Goal: Task Accomplishment & Management: Manage account settings

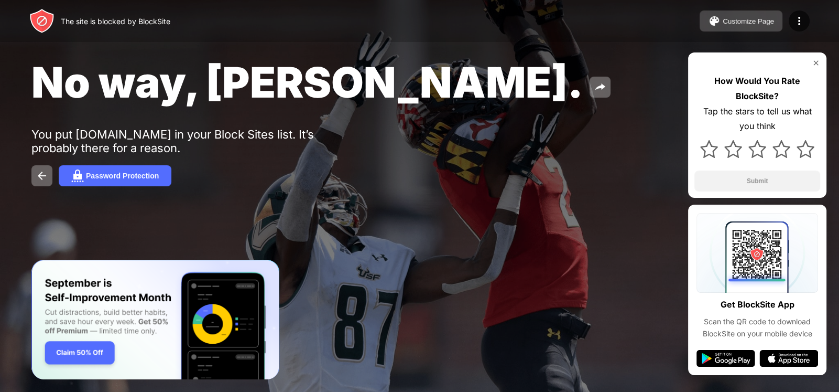
click at [757, 20] on div "Customize Page" at bounding box center [748, 21] width 51 height 8
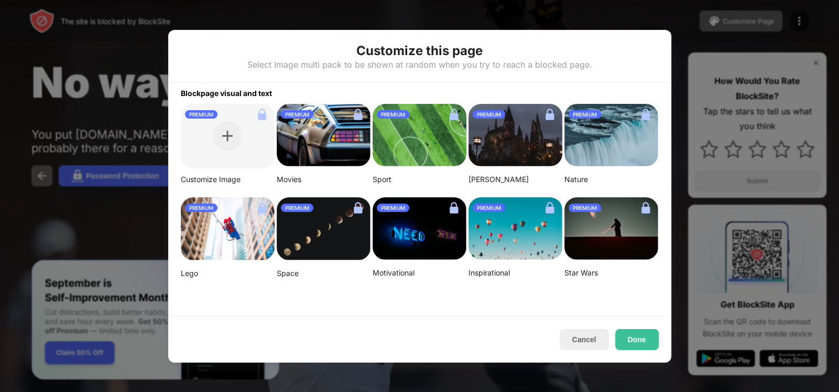
click at [656, 20] on div at bounding box center [419, 196] width 839 height 392
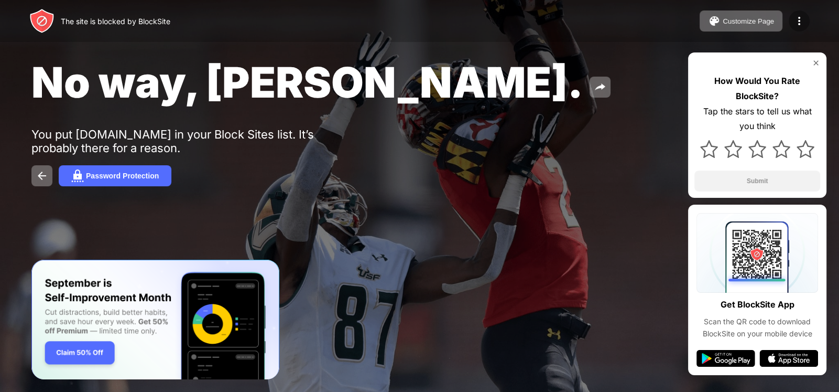
click at [802, 27] on img at bounding box center [799, 21] width 13 height 13
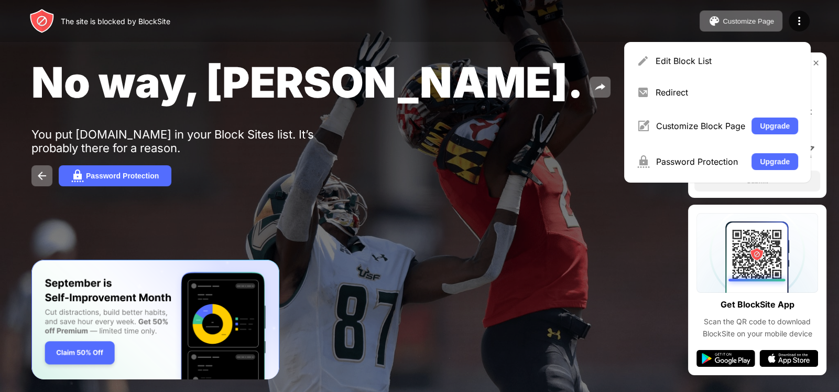
click at [491, 220] on div "No way, Jose. You put google.com in your Block Sites list. It’s probably there …" at bounding box center [419, 121] width 839 height 243
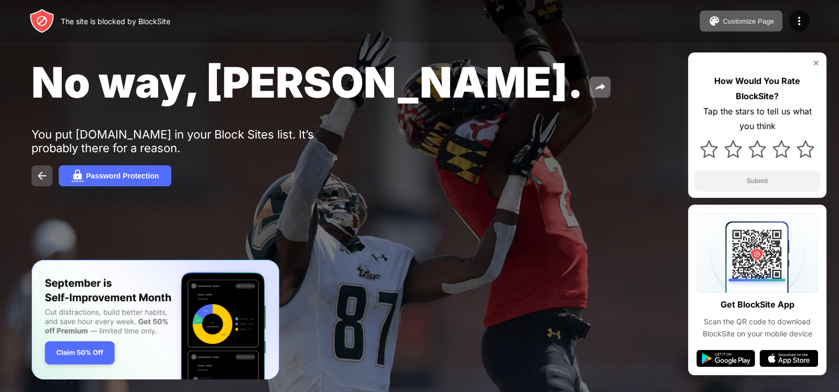
click at [47, 171] on button at bounding box center [41, 175] width 21 height 21
click at [46, 172] on img at bounding box center [42, 175] width 13 height 13
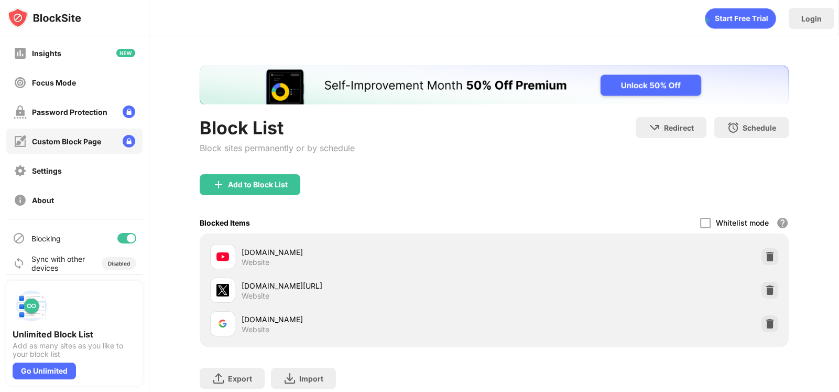
scroll to position [69, 0]
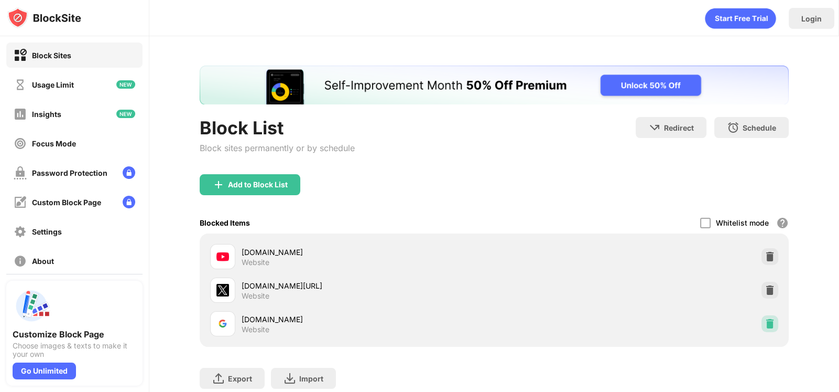
click at [768, 323] on div at bounding box center [770, 323] width 17 height 17
